Goal: Navigation & Orientation: Understand site structure

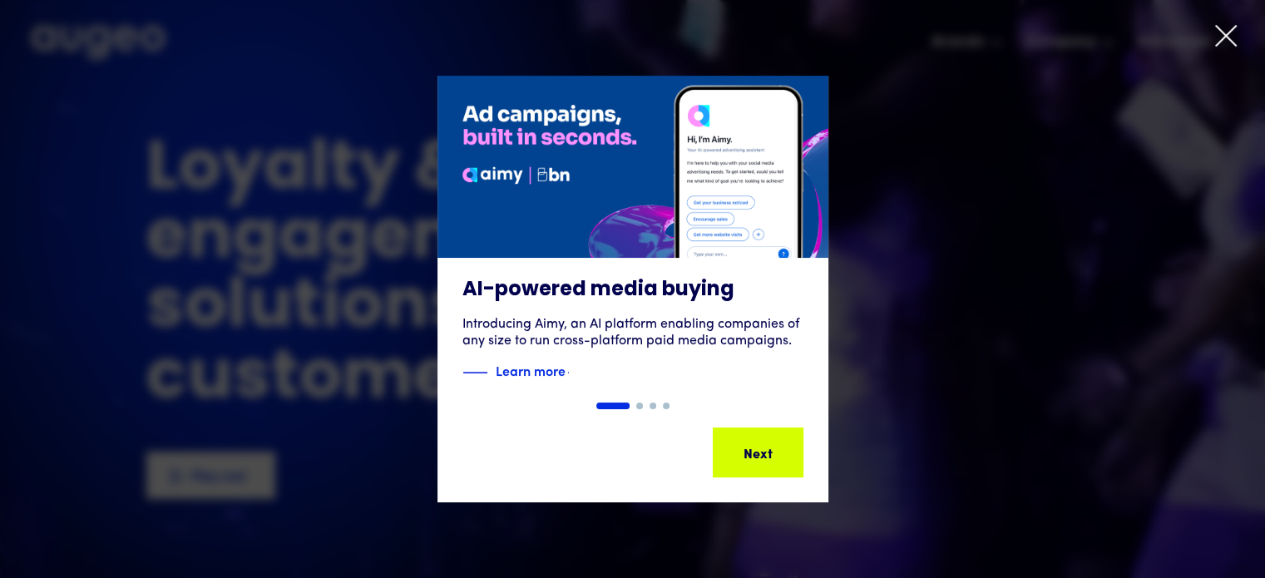
click at [1224, 37] on icon at bounding box center [1226, 36] width 20 height 20
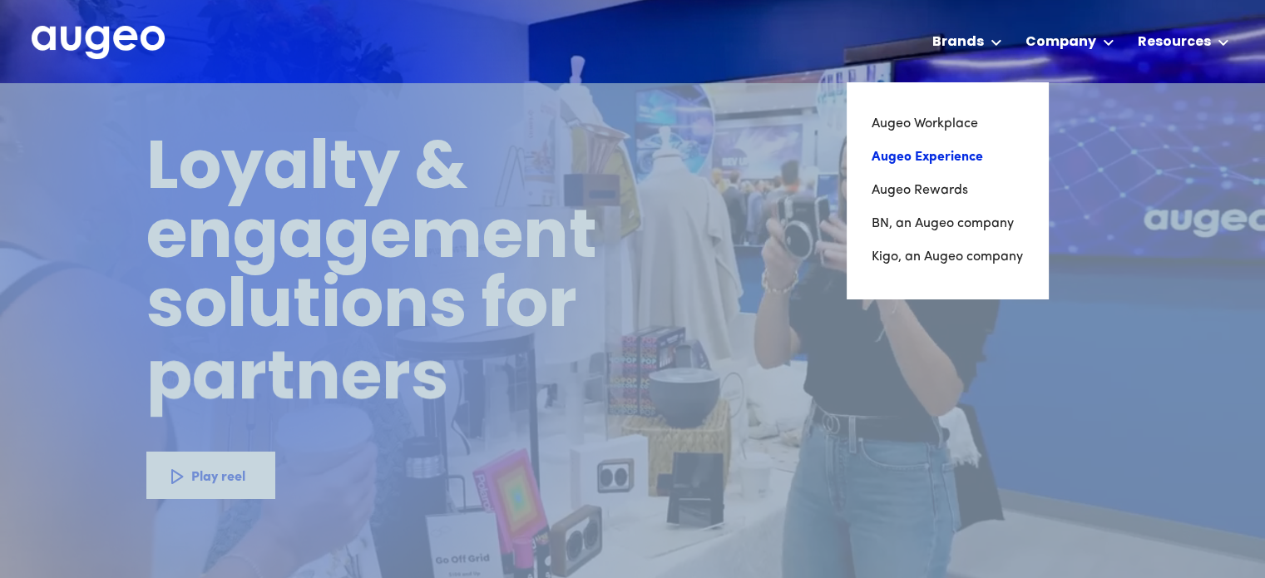
click at [911, 165] on link "Augeo Experience" at bounding box center [947, 157] width 151 height 33
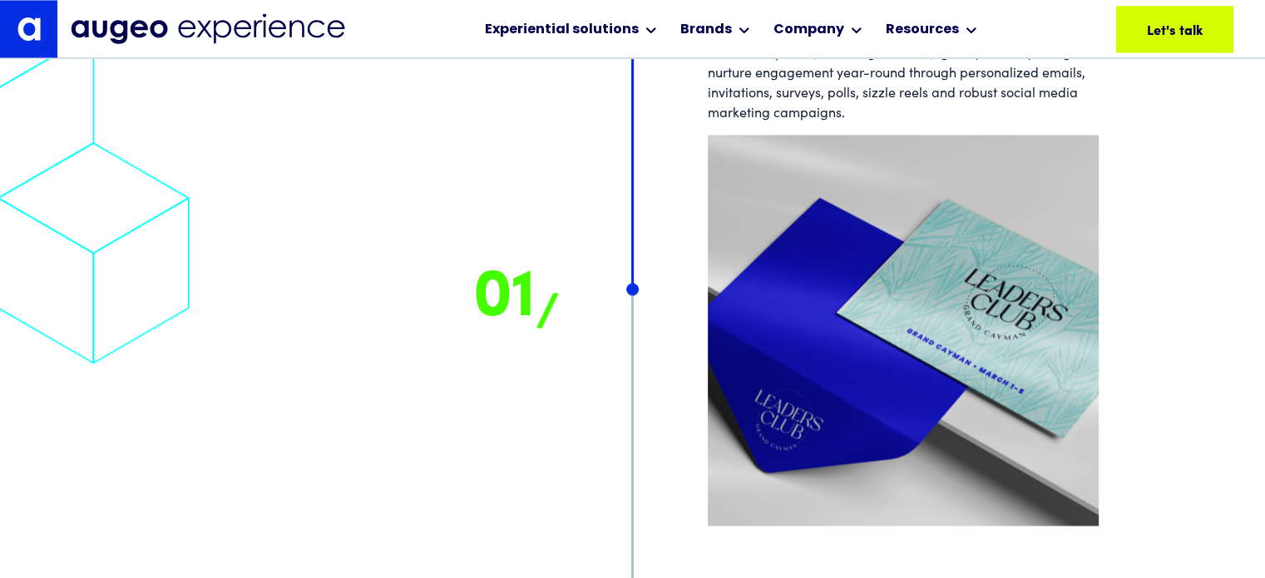
scroll to position [8920, 0]
drag, startPoint x: 633, startPoint y: 289, endPoint x: 639, endPoint y: 272, distance: 18.4
click at [632, 307] on div at bounding box center [633, 263] width 150 height 523
drag, startPoint x: 626, startPoint y: 212, endPoint x: 619, endPoint y: 180, distance: 32.5
click at [619, 180] on div at bounding box center [633, 263] width 150 height 523
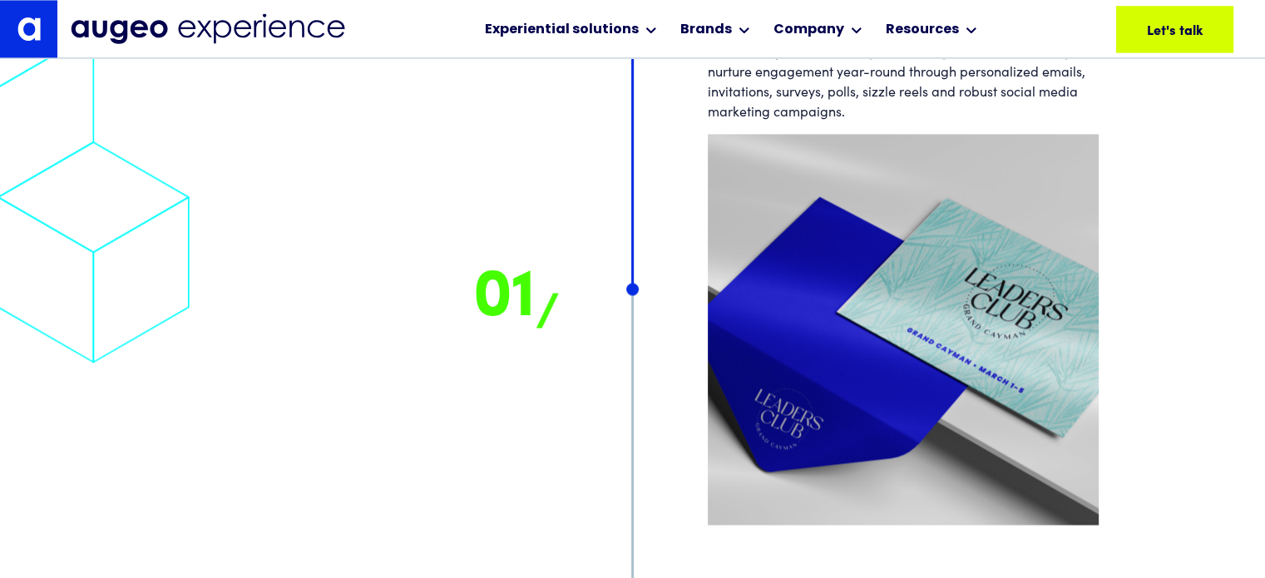
drag, startPoint x: 630, startPoint y: 189, endPoint x: 635, endPoint y: 166, distance: 23.8
click at [635, 166] on div at bounding box center [633, 263] width 150 height 523
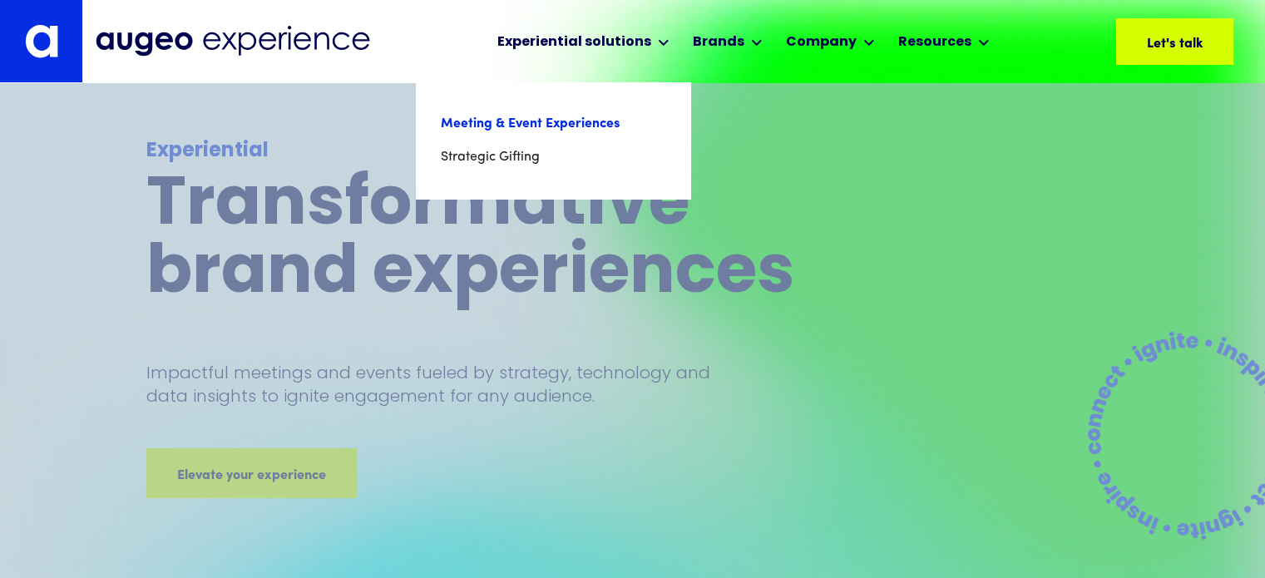
scroll to position [0, 0]
click at [575, 116] on link "Meeting & Event Experiences" at bounding box center [553, 123] width 225 height 33
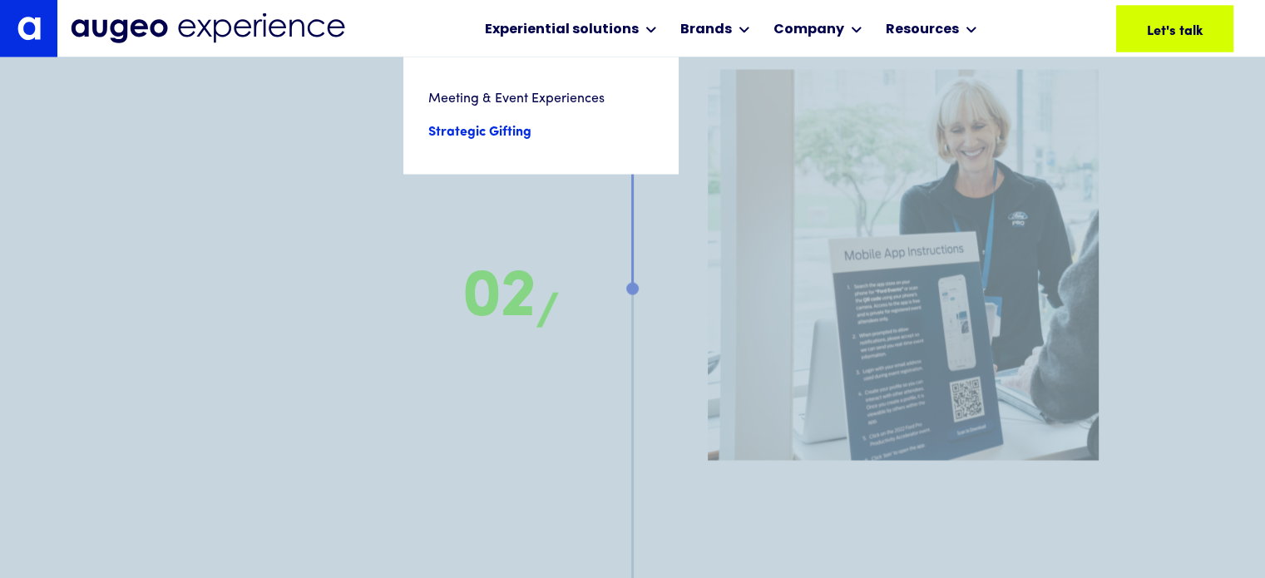
scroll to position [9642, 0]
click at [492, 146] on link "Strategic Gifting" at bounding box center [540, 132] width 225 height 33
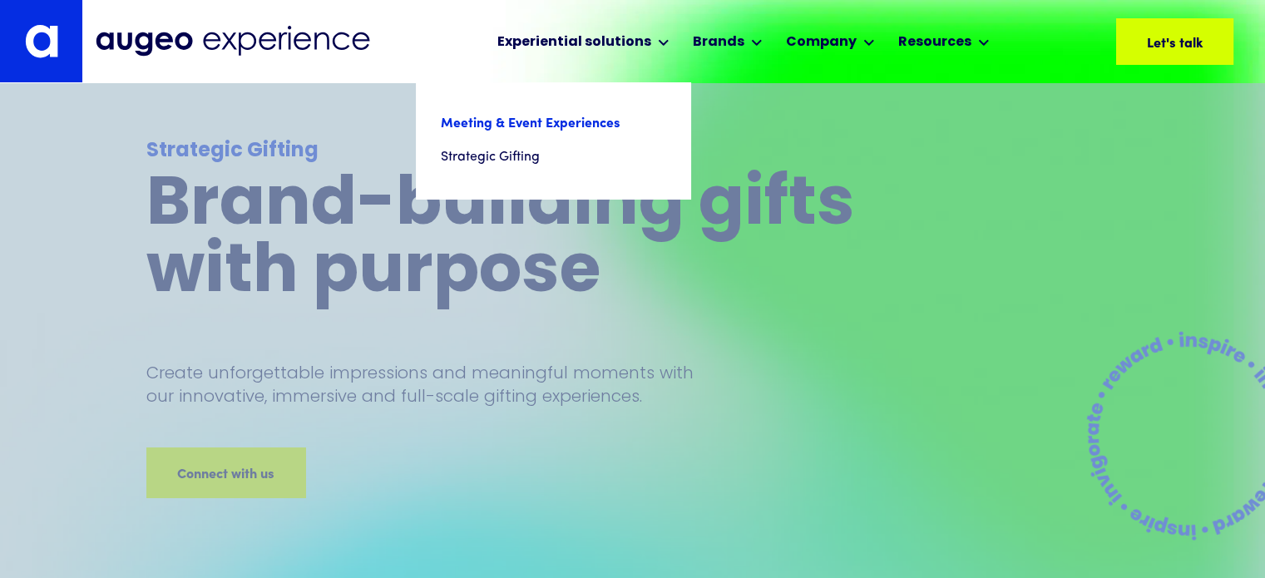
click at [539, 127] on link "Meeting & Event Experiences" at bounding box center [553, 123] width 225 height 33
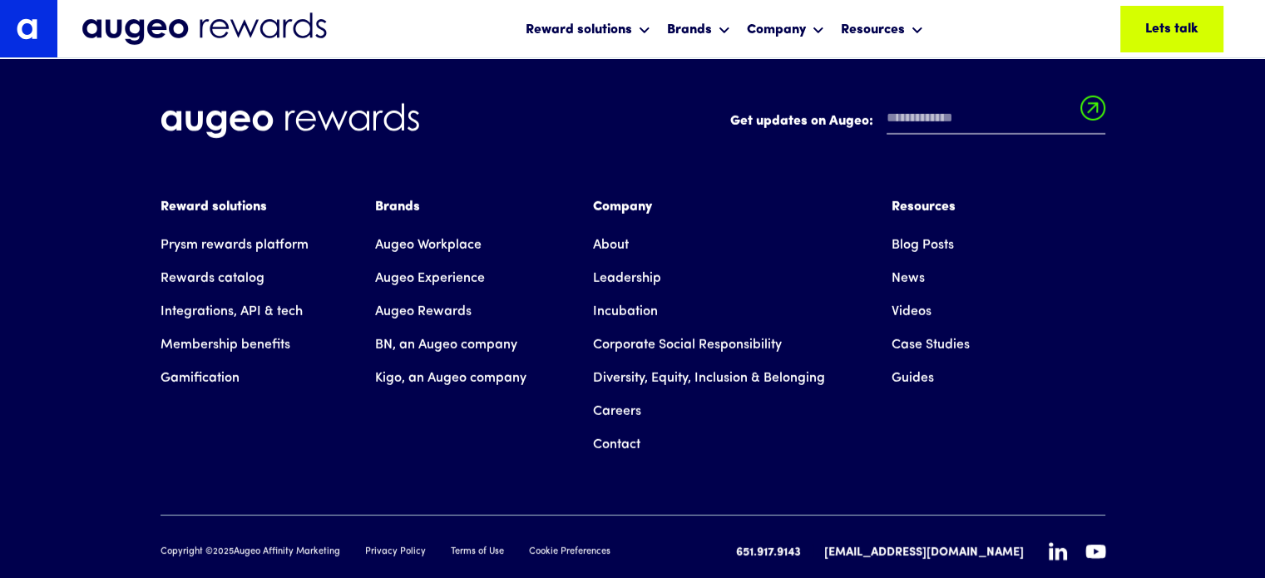
scroll to position [11251, 0]
drag, startPoint x: 1238, startPoint y: 430, endPoint x: 1222, endPoint y: 329, distance: 102.0
click at [1222, 329] on div "Get updates on Augeo: Get updates on Augeo: Thanks for subscribing! Oops! Somet…" at bounding box center [632, 332] width 1265 height 592
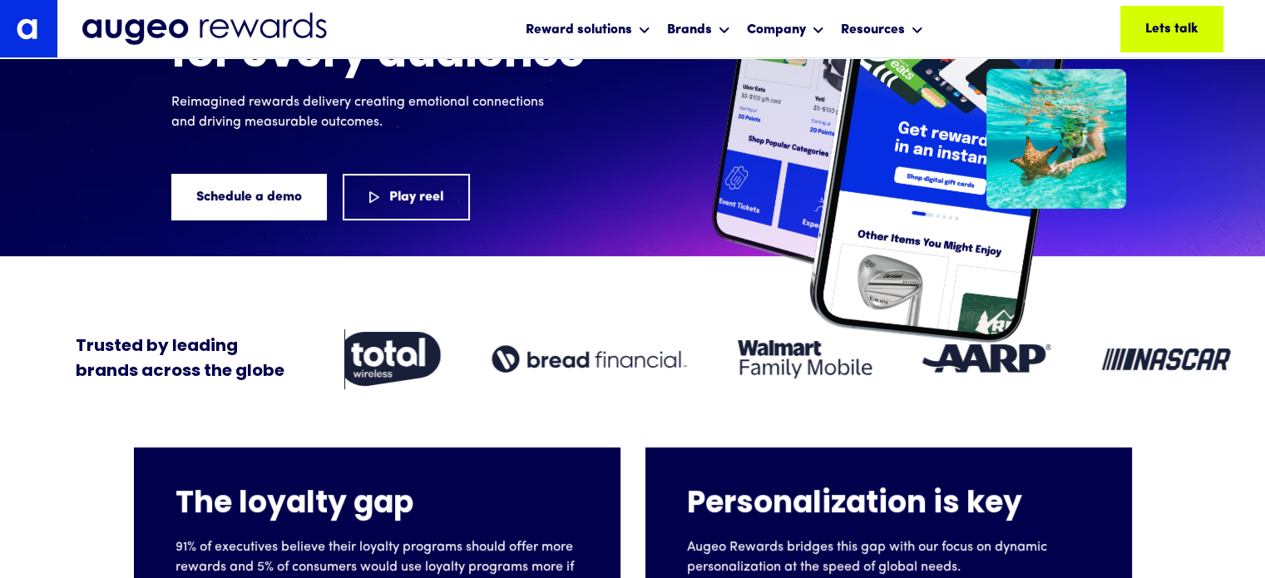
scroll to position [0, 0]
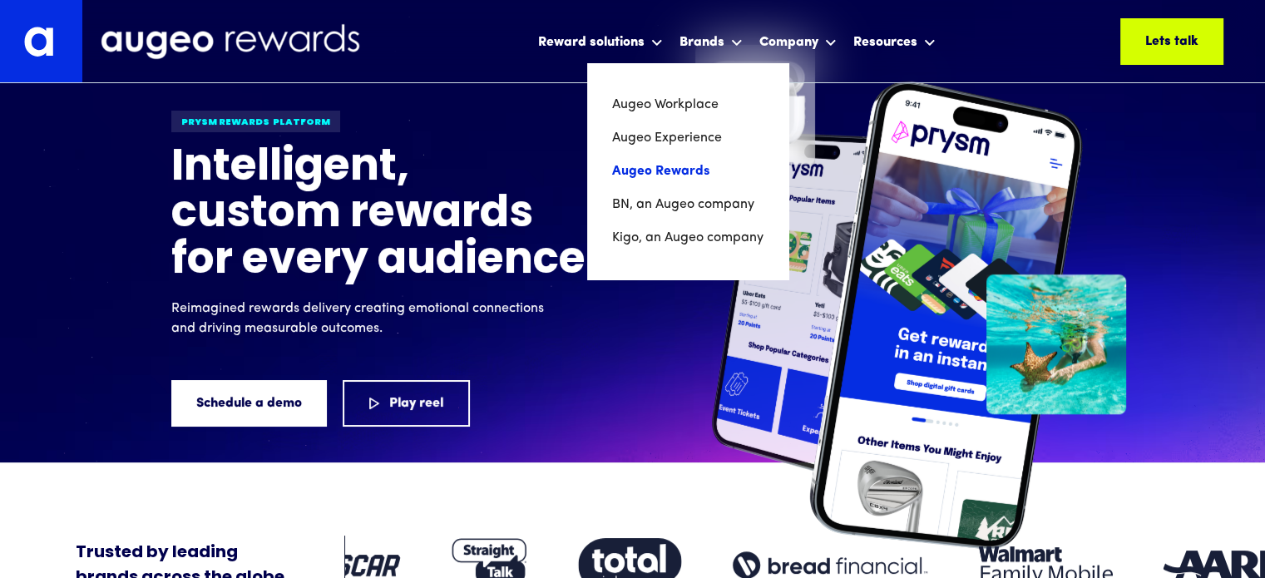
click at [682, 175] on link "Augeo Rewards" at bounding box center [687, 171] width 151 height 33
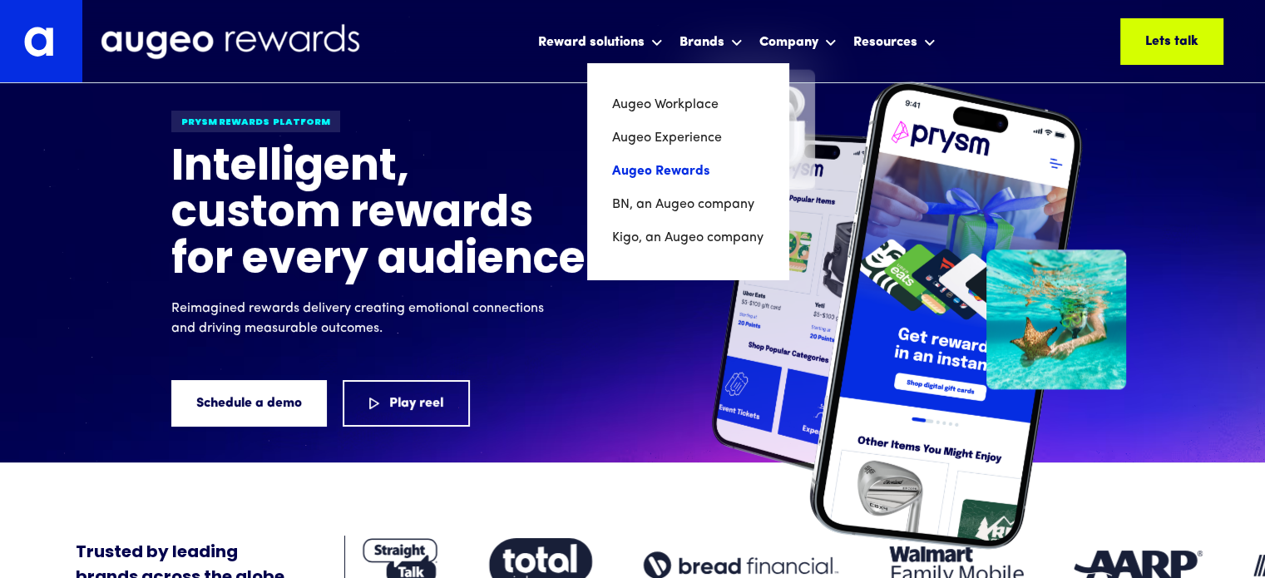
click at [675, 169] on link "Augeo Rewards" at bounding box center [687, 171] width 151 height 33
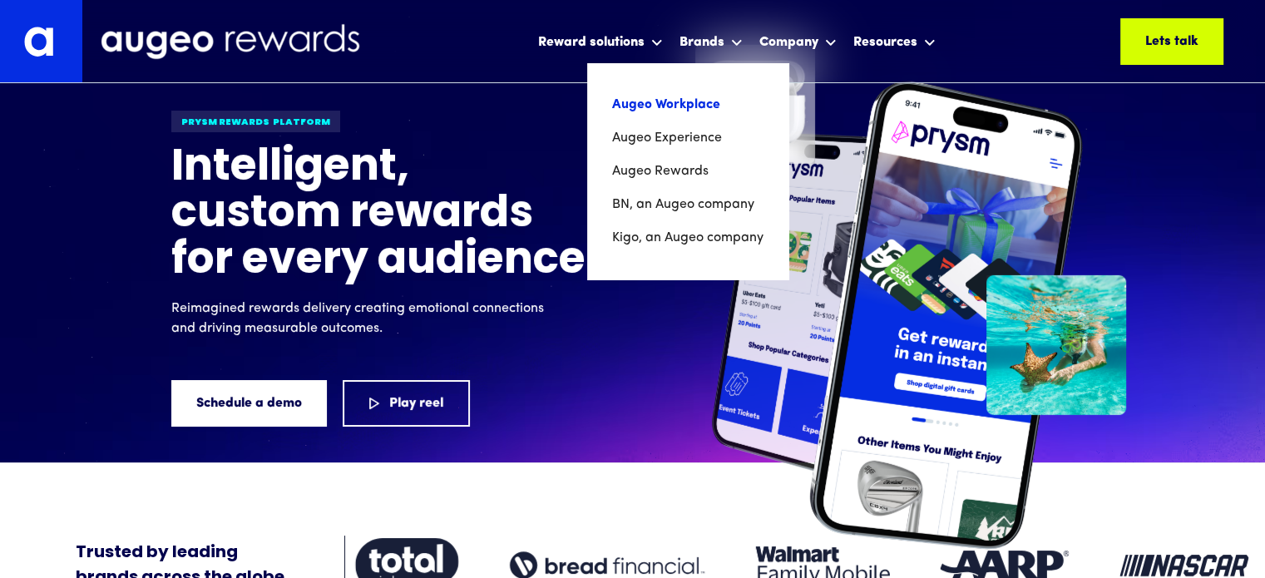
click at [670, 106] on link "Augeo Workplace" at bounding box center [687, 104] width 151 height 33
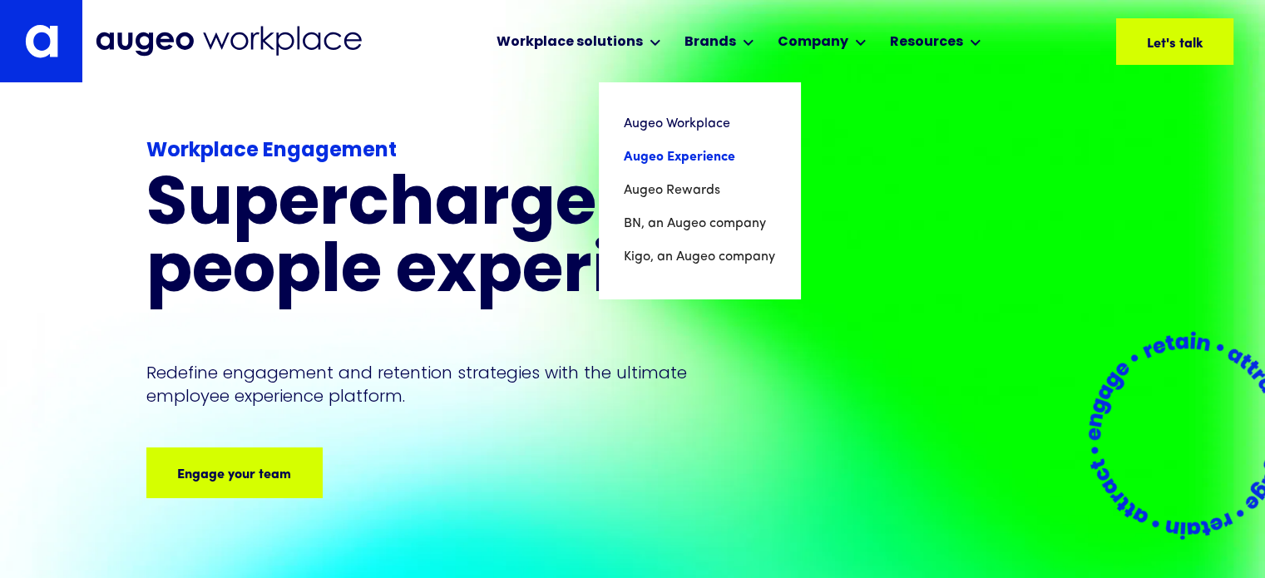
click at [718, 156] on link "Augeo Experience" at bounding box center [699, 157] width 151 height 33
